Goal: Task Accomplishment & Management: Complete application form

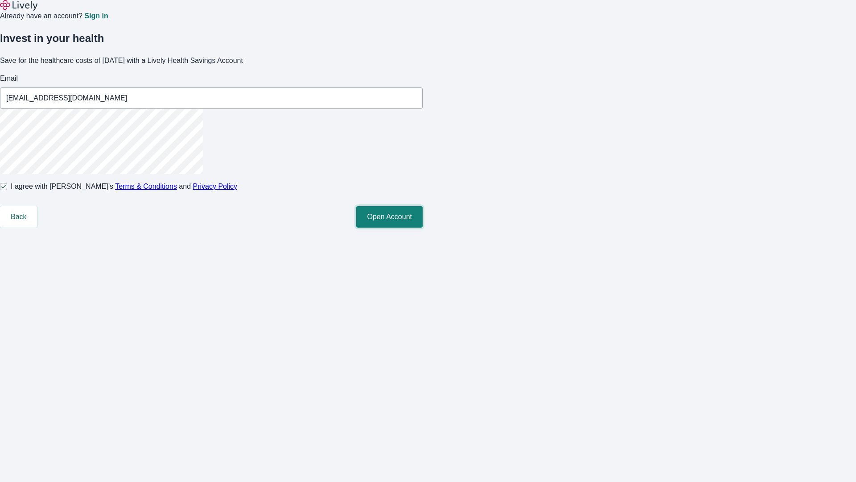
click at [423, 227] on button "Open Account" at bounding box center [389, 216] width 66 height 21
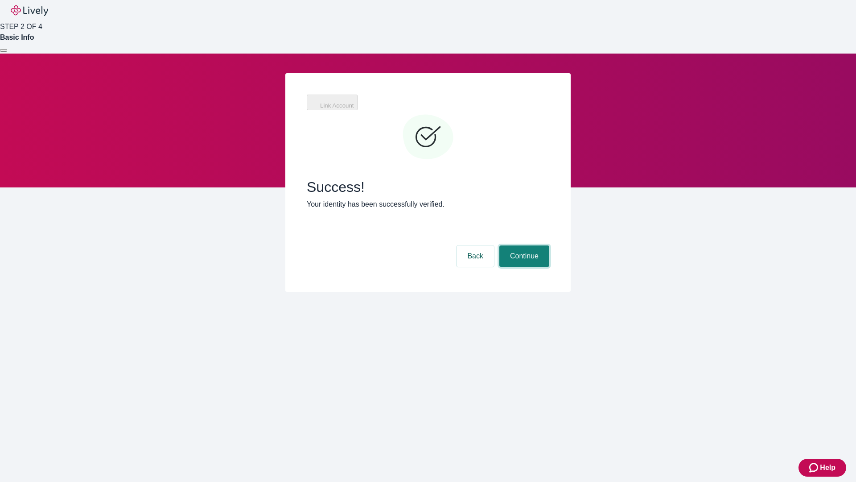
click at [523, 245] on button "Continue" at bounding box center [525, 255] width 50 height 21
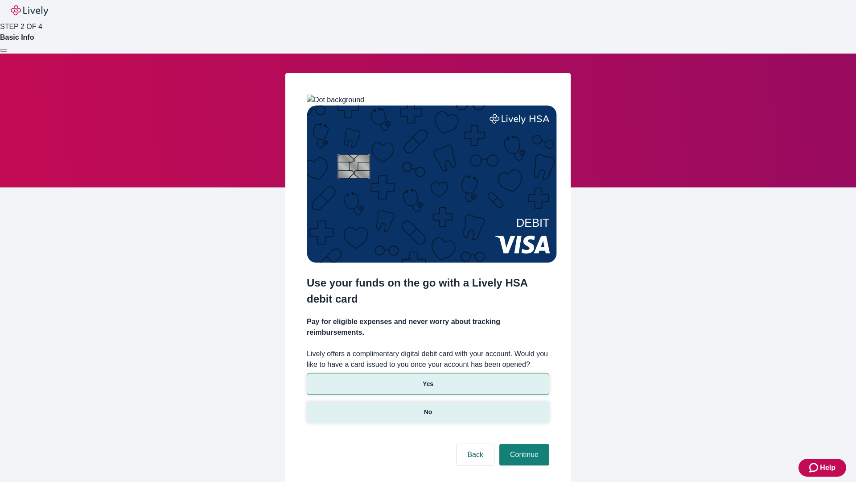
click at [428, 407] on p "No" at bounding box center [428, 411] width 8 height 9
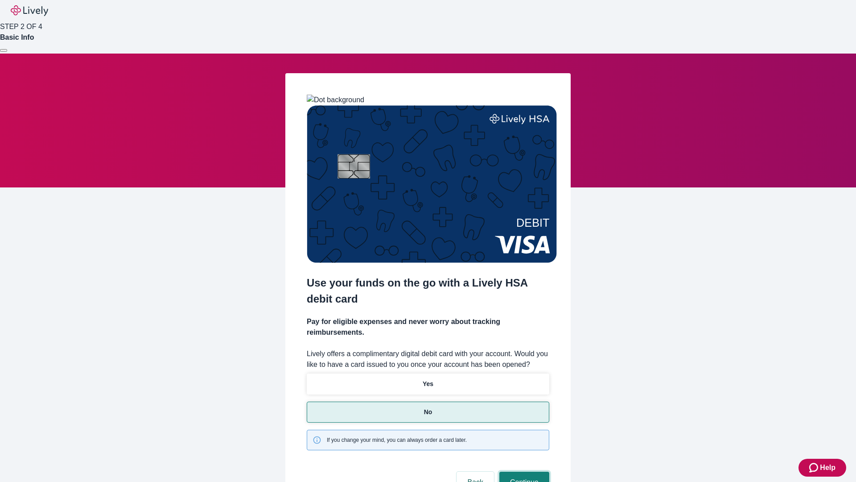
click at [523, 471] on button "Continue" at bounding box center [525, 481] width 50 height 21
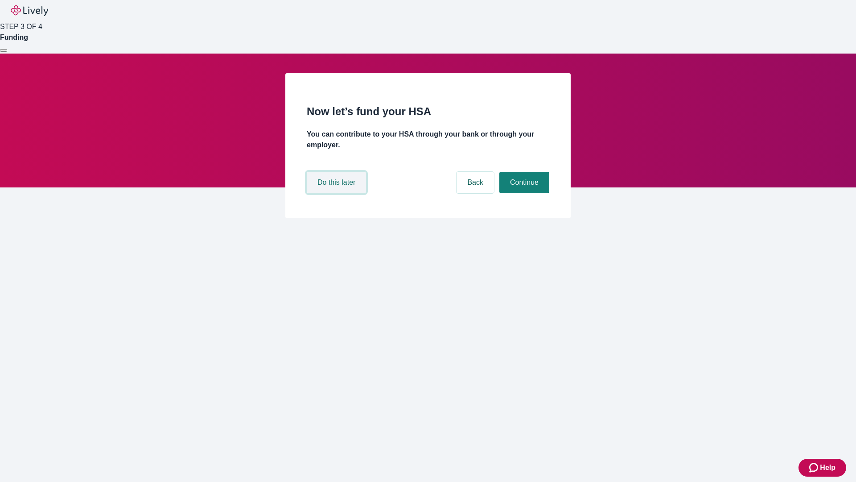
click at [338, 193] on button "Do this later" at bounding box center [336, 182] width 59 height 21
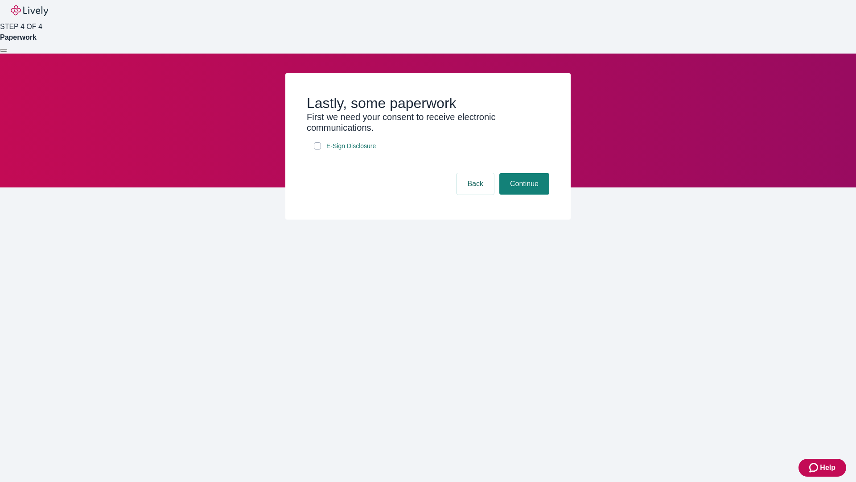
click at [318, 149] on input "E-Sign Disclosure" at bounding box center [317, 145] width 7 height 7
checkbox input "true"
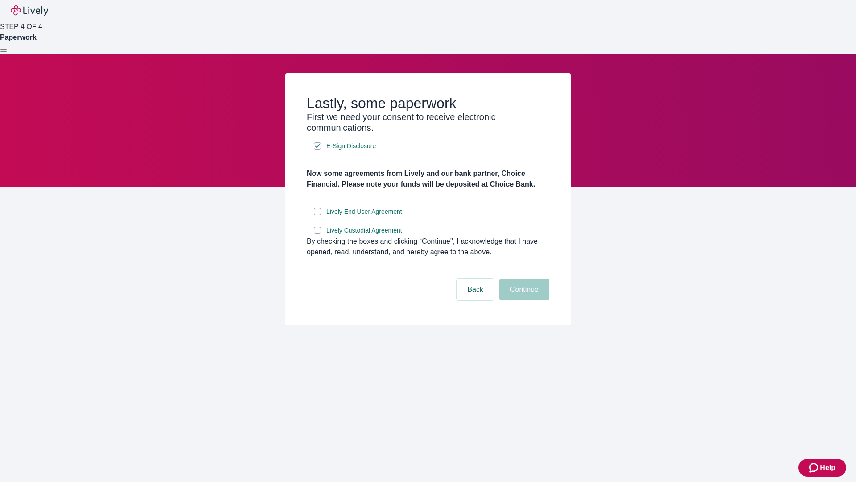
click at [318, 215] on input "Lively End User Agreement" at bounding box center [317, 211] width 7 height 7
checkbox input "true"
click at [318, 234] on input "Lively Custodial Agreement" at bounding box center [317, 230] width 7 height 7
checkbox input "true"
click at [523, 300] on button "Continue" at bounding box center [525, 289] width 50 height 21
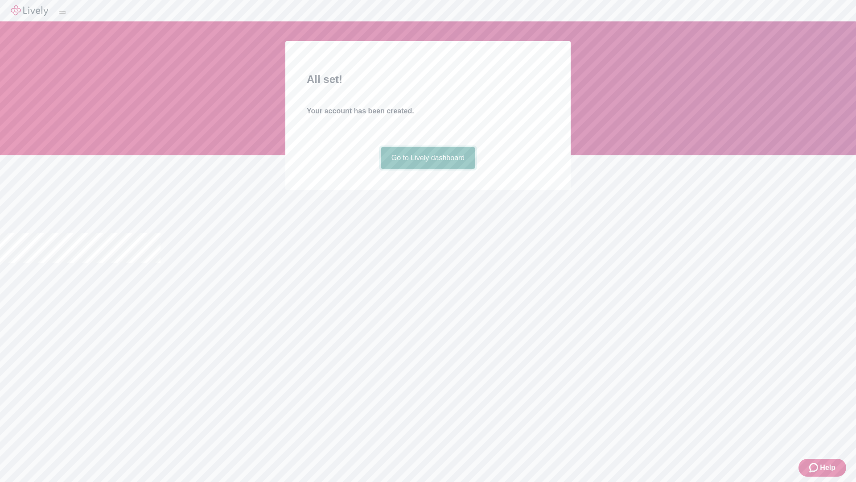
click at [428, 169] on link "Go to Lively dashboard" at bounding box center [428, 157] width 95 height 21
